Goal: Check status: Check status

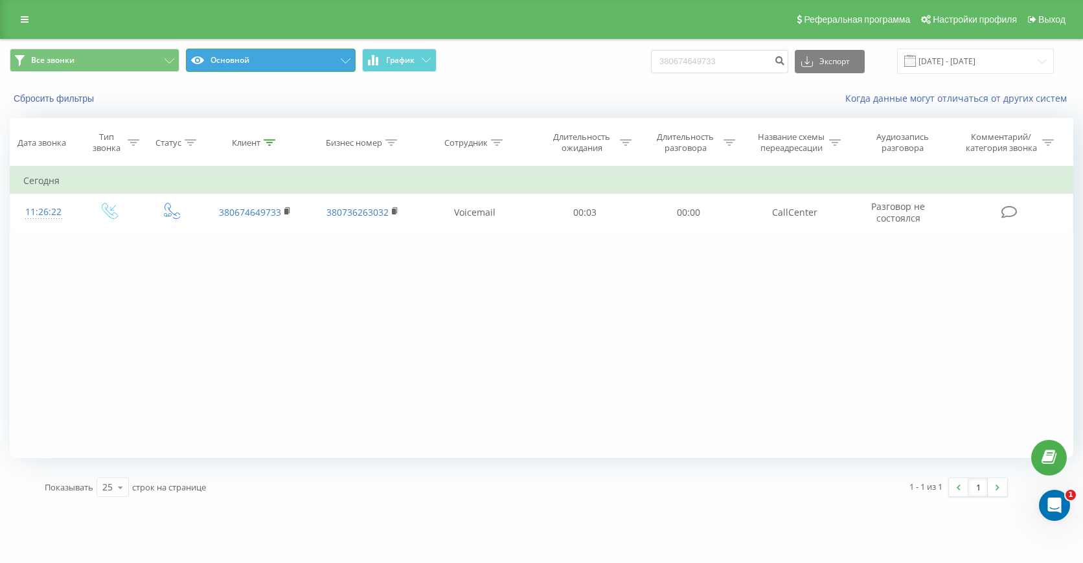
click at [234, 63] on button "Основной" at bounding box center [271, 60] width 170 height 23
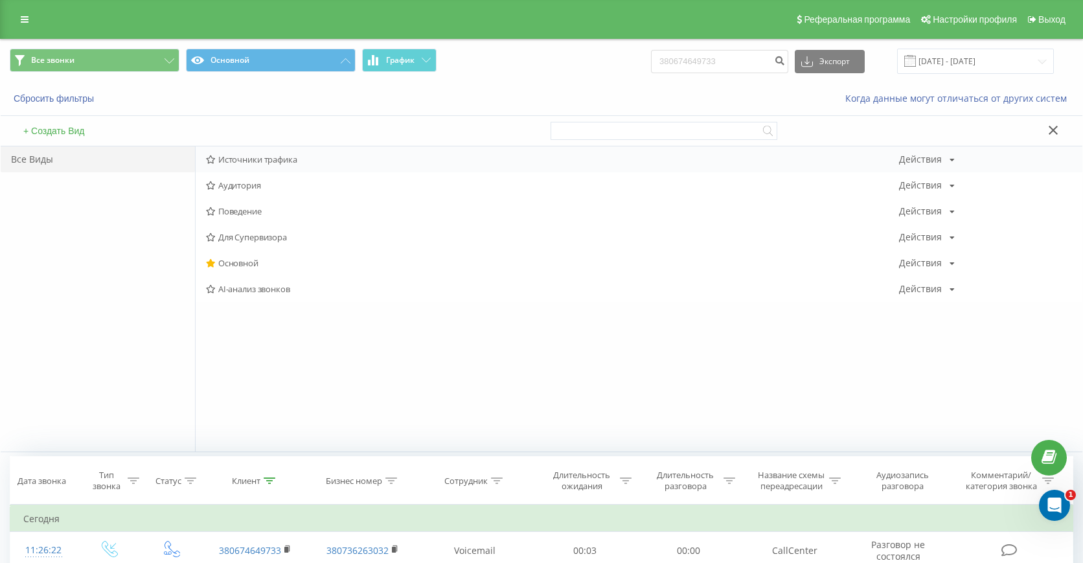
click at [251, 159] on span "Источники трафика" at bounding box center [552, 159] width 693 height 9
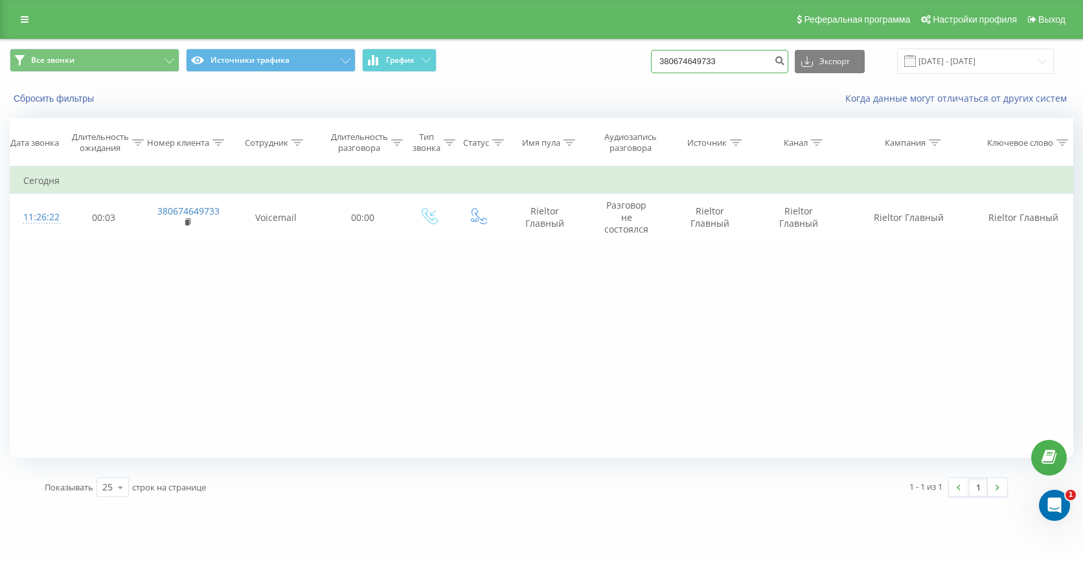
click at [728, 67] on input "380674649733" at bounding box center [719, 61] width 137 height 23
paste input "380674635891"
type input "3"
paste input "380674635891"
type input "380674635891"
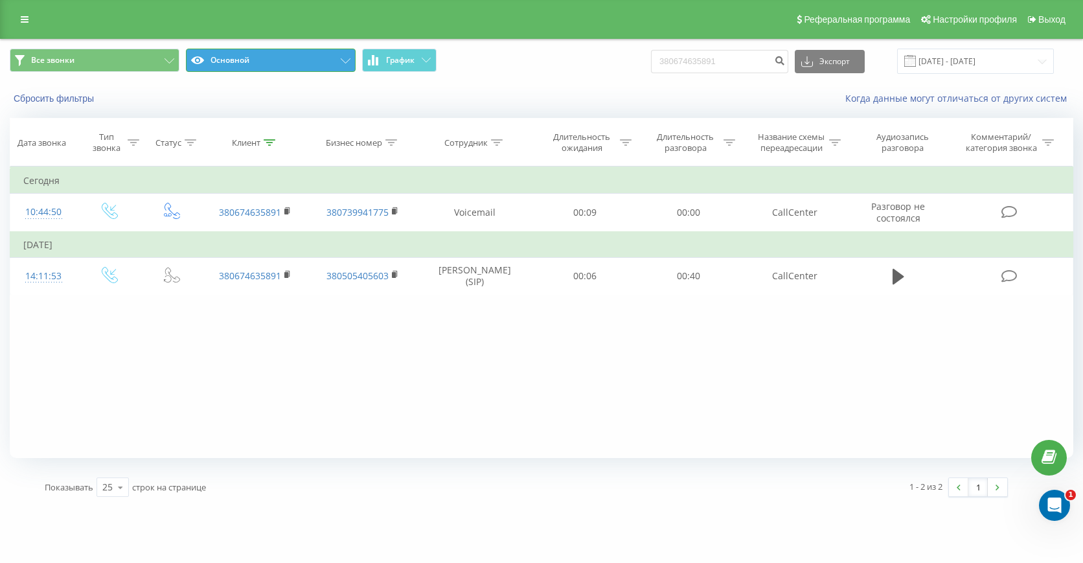
click at [277, 56] on button "Основной" at bounding box center [271, 60] width 170 height 23
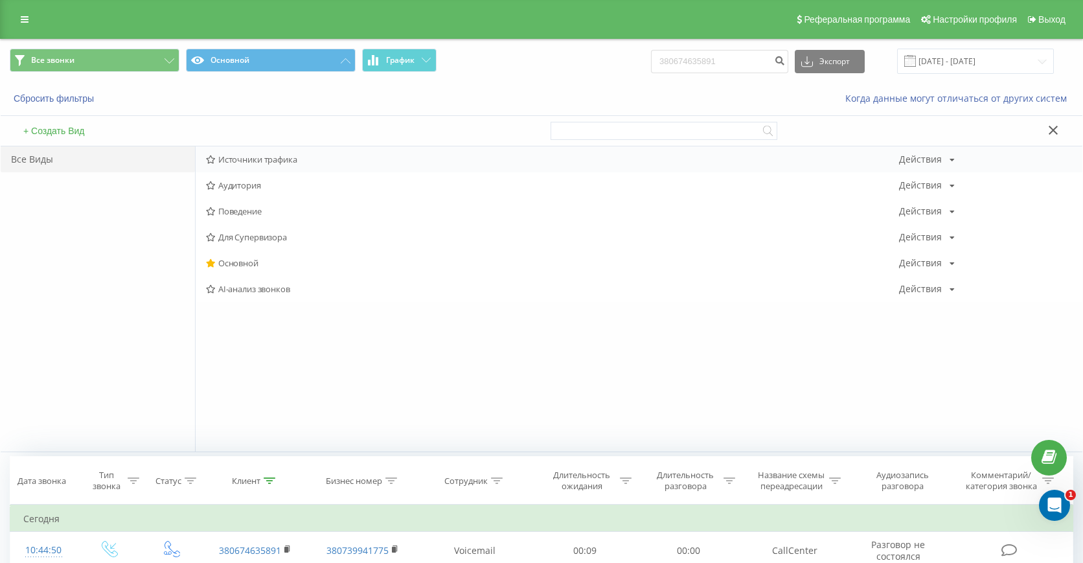
click at [245, 164] on span "Источники трафика" at bounding box center [552, 159] width 693 height 9
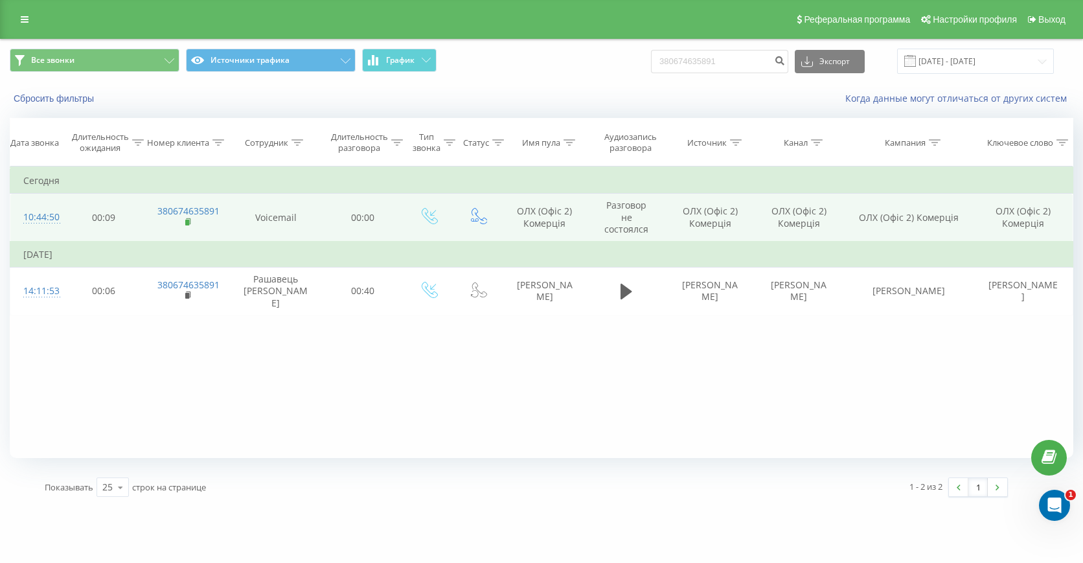
click at [185, 220] on rect at bounding box center [187, 223] width 4 height 6
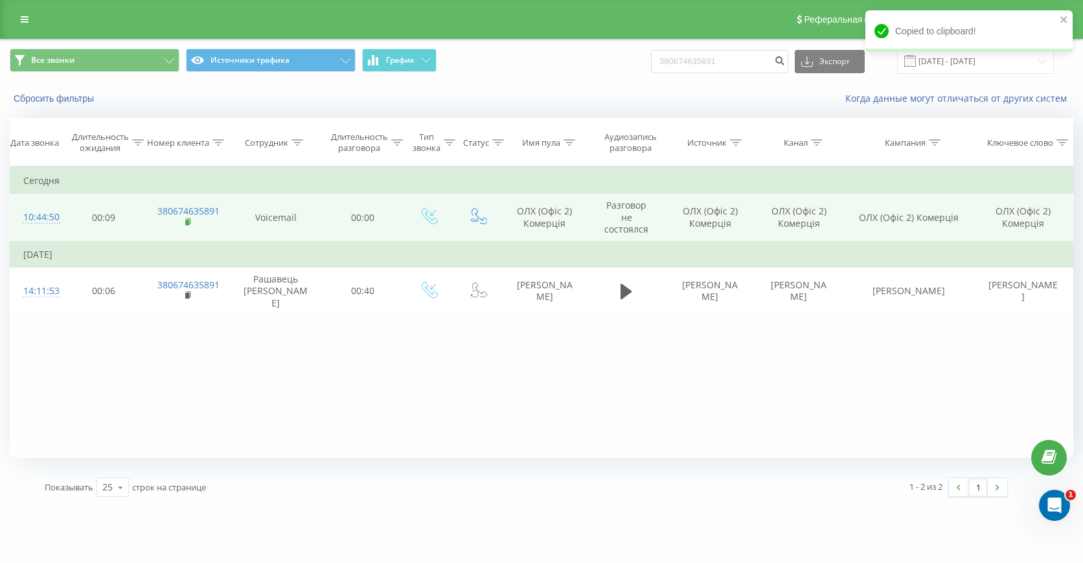
click at [189, 220] on rect at bounding box center [187, 223] width 4 height 6
